Goal: Task Accomplishment & Management: Complete application form

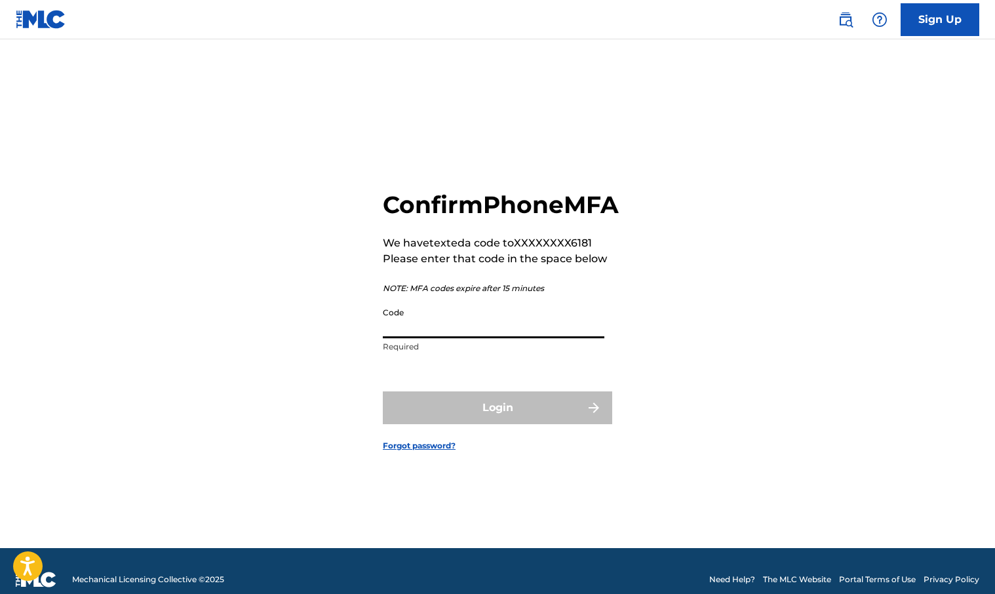
click at [431, 338] on input "Code" at bounding box center [494, 319] width 222 height 37
click at [444, 338] on input "Code" at bounding box center [494, 319] width 222 height 37
click at [481, 267] on p "Please enter that code in the space below" at bounding box center [501, 259] width 236 height 16
click at [462, 338] on input "Code" at bounding box center [494, 319] width 222 height 37
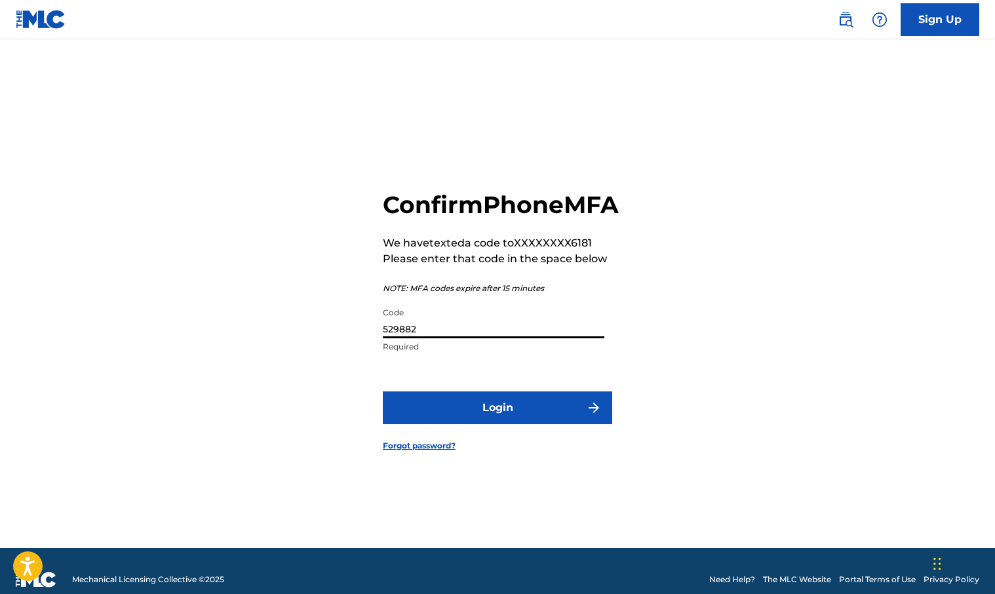
type input "529882"
click at [548, 412] on button "Login" at bounding box center [497, 407] width 229 height 33
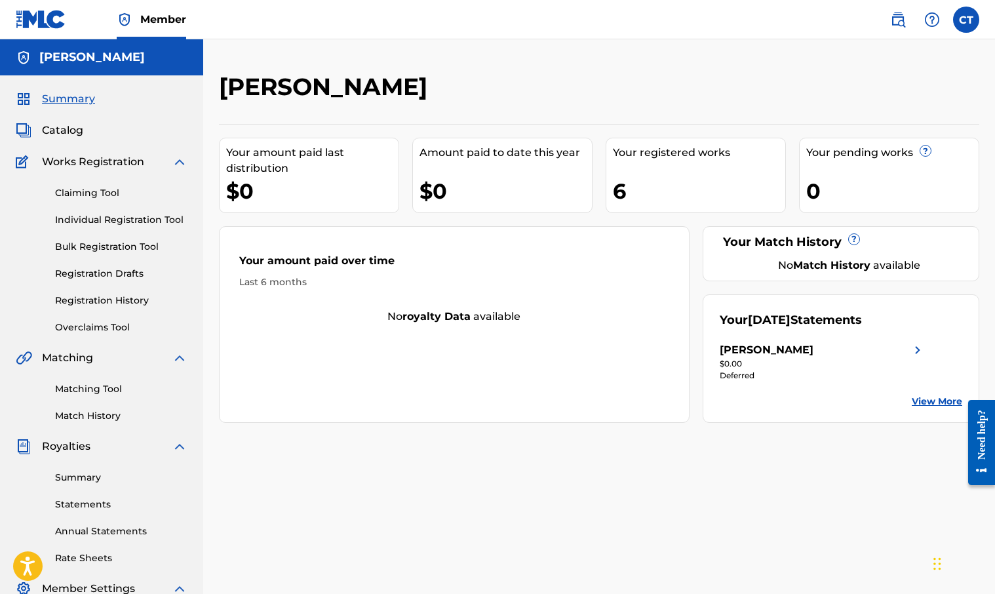
click at [73, 123] on span "Catalog" at bounding box center [62, 131] width 41 height 16
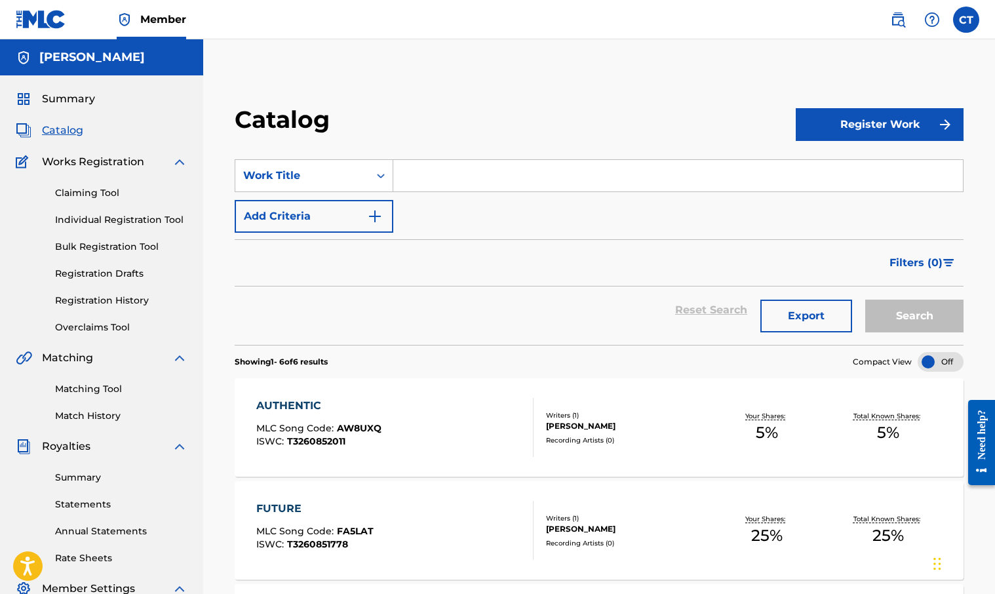
click at [883, 122] on button "Register Work" at bounding box center [880, 124] width 168 height 33
click at [831, 165] on link "Individual" at bounding box center [880, 166] width 168 height 31
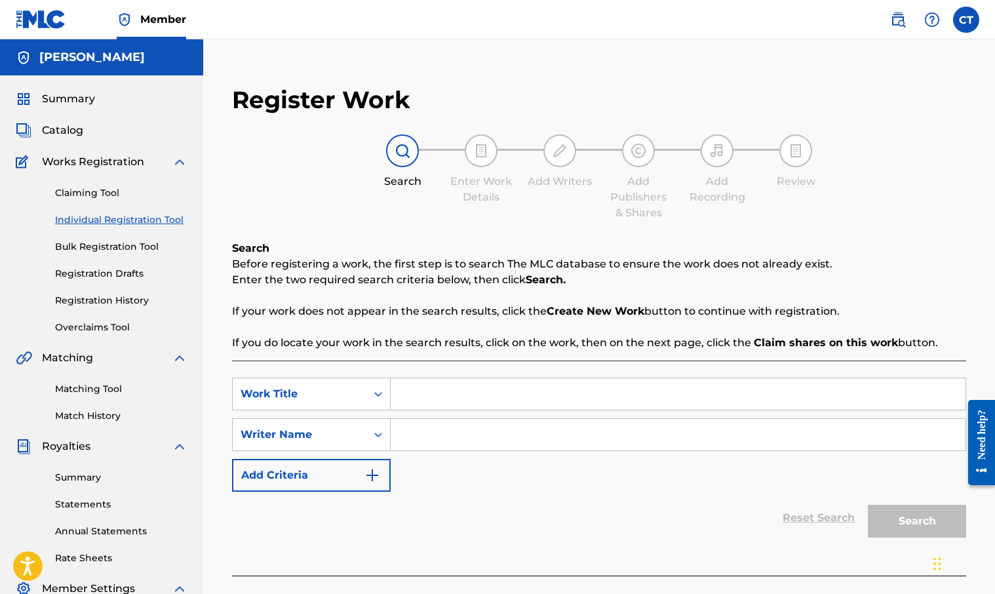
click at [424, 394] on input "Search Form" at bounding box center [678, 393] width 575 height 31
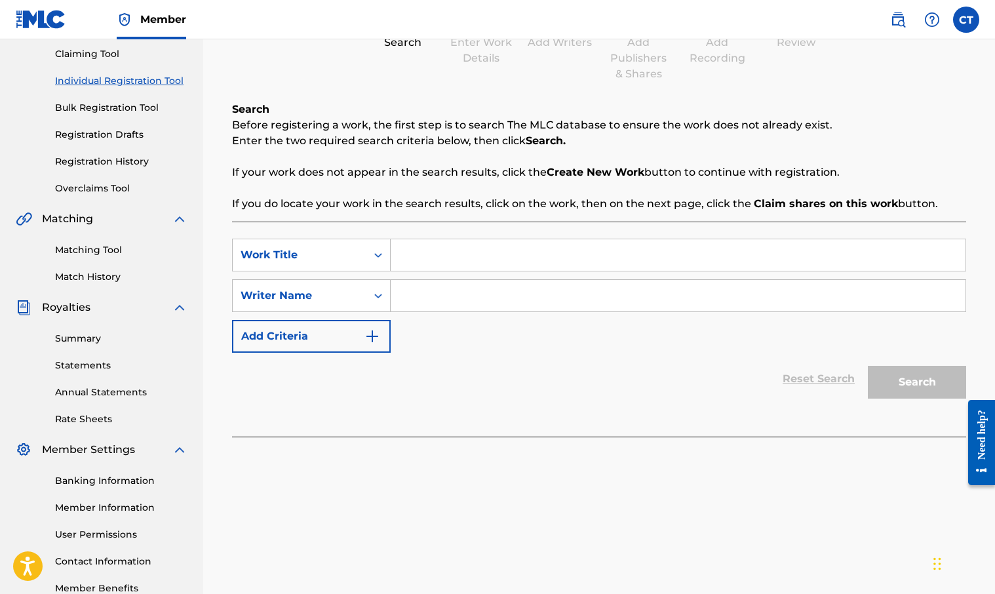
click at [377, 336] on img "Search Form" at bounding box center [373, 337] width 16 height 16
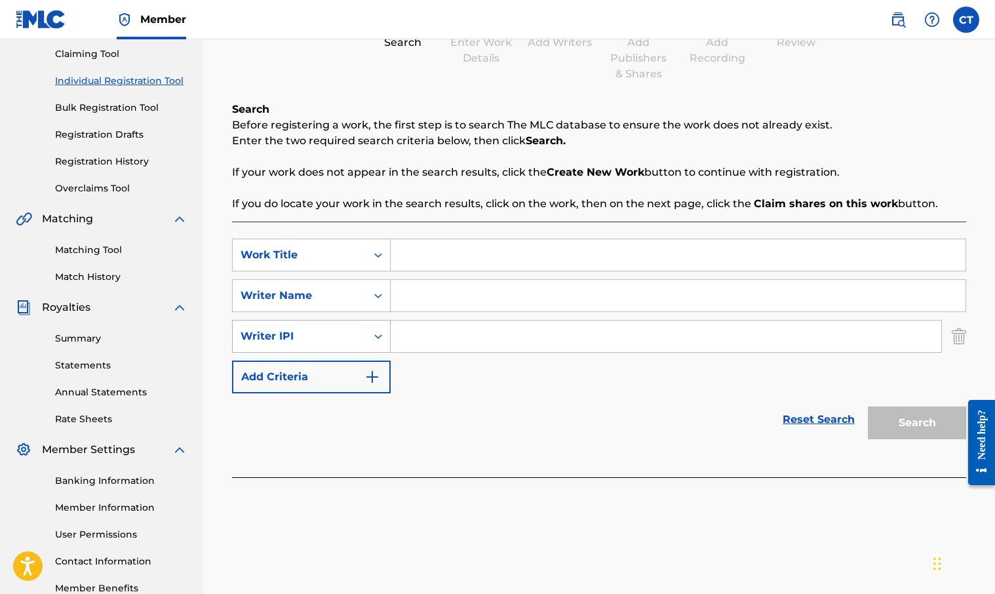
click at [377, 338] on icon "Search Form" at bounding box center [378, 336] width 13 height 13
click at [380, 376] on img "Search Form" at bounding box center [373, 377] width 16 height 16
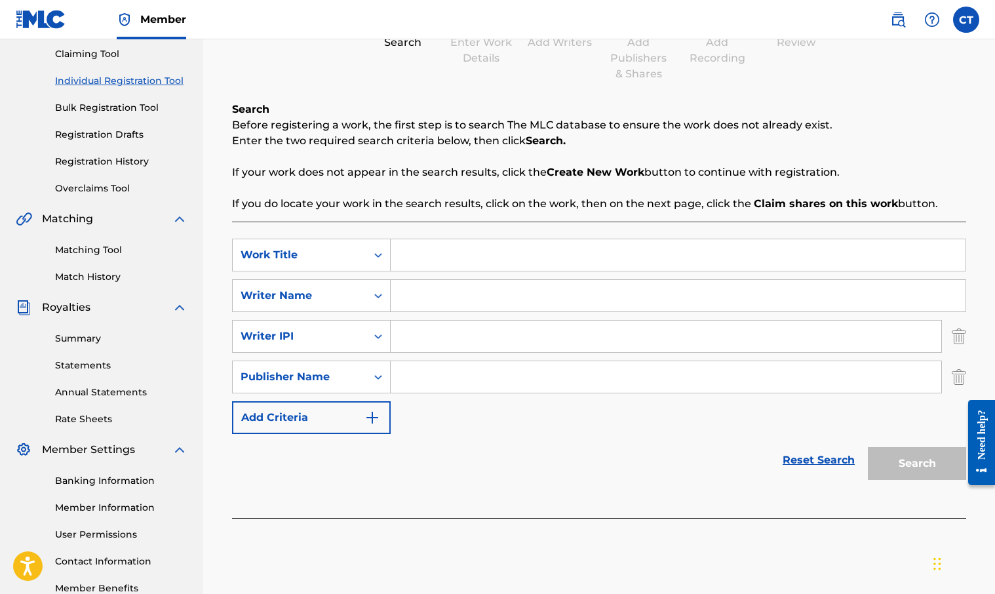
click at [379, 418] on img "Search Form" at bounding box center [373, 418] width 16 height 16
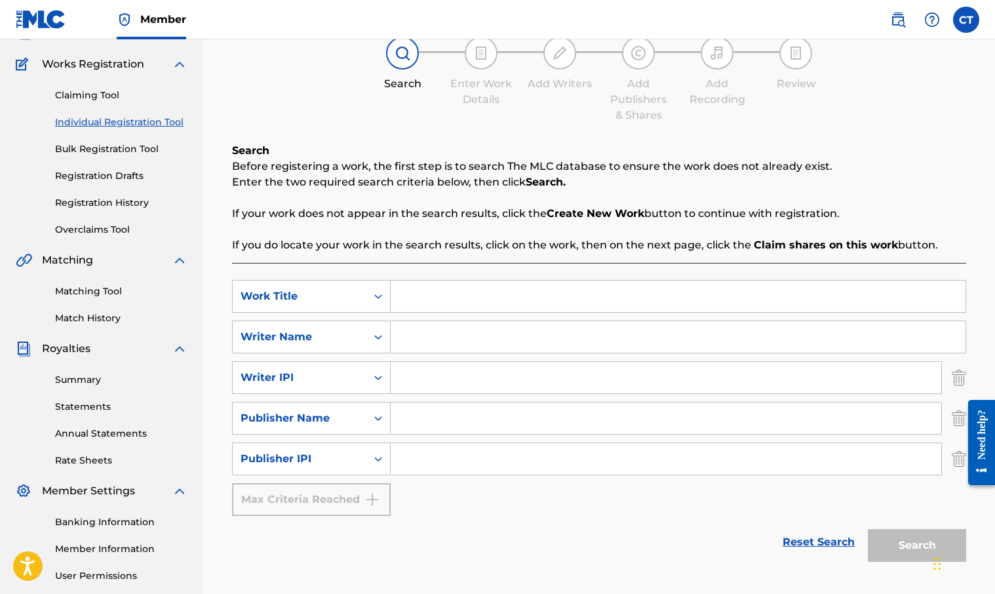
scroll to position [83, 0]
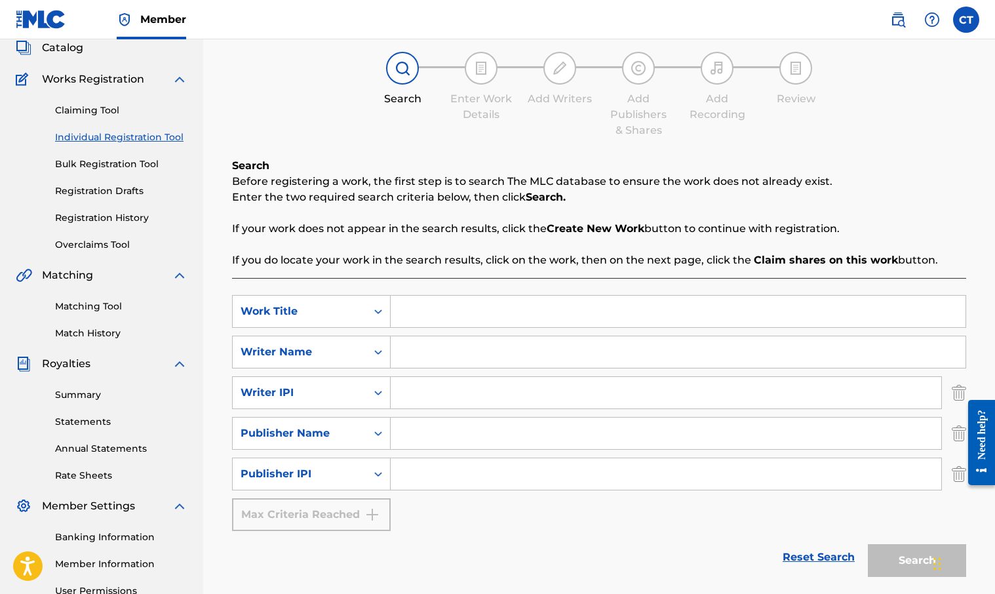
click at [444, 315] on input "Search Form" at bounding box center [678, 311] width 575 height 31
type input "Believe in Love"
click at [414, 361] on input "Search Form" at bounding box center [678, 351] width 575 height 31
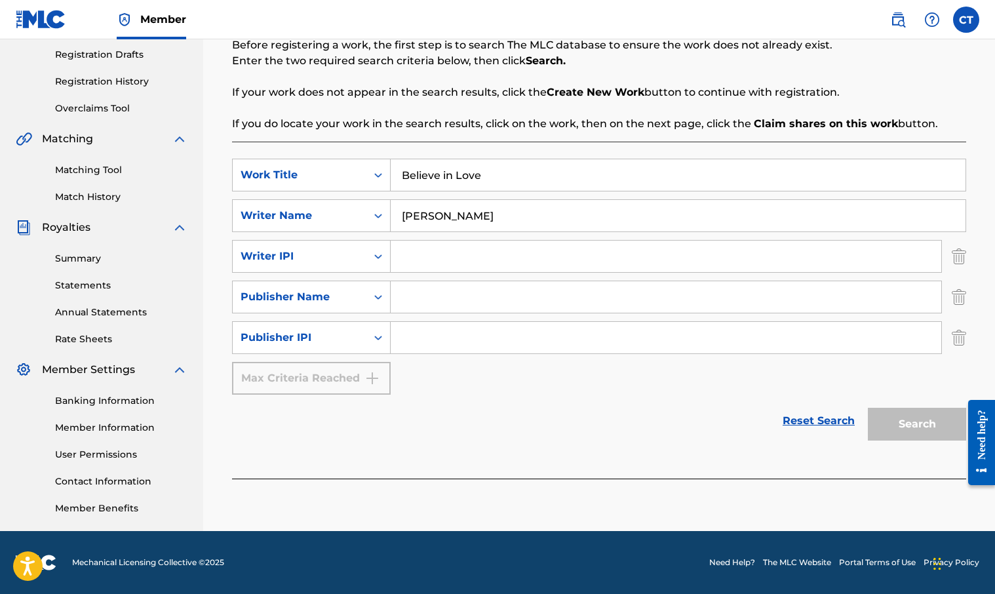
scroll to position [219, 0]
type input "[PERSON_NAME]"
click at [919, 428] on div "Search" at bounding box center [914, 421] width 105 height 52
click at [384, 253] on icon "Search Form" at bounding box center [378, 256] width 13 height 13
